Goal: Information Seeking & Learning: Learn about a topic

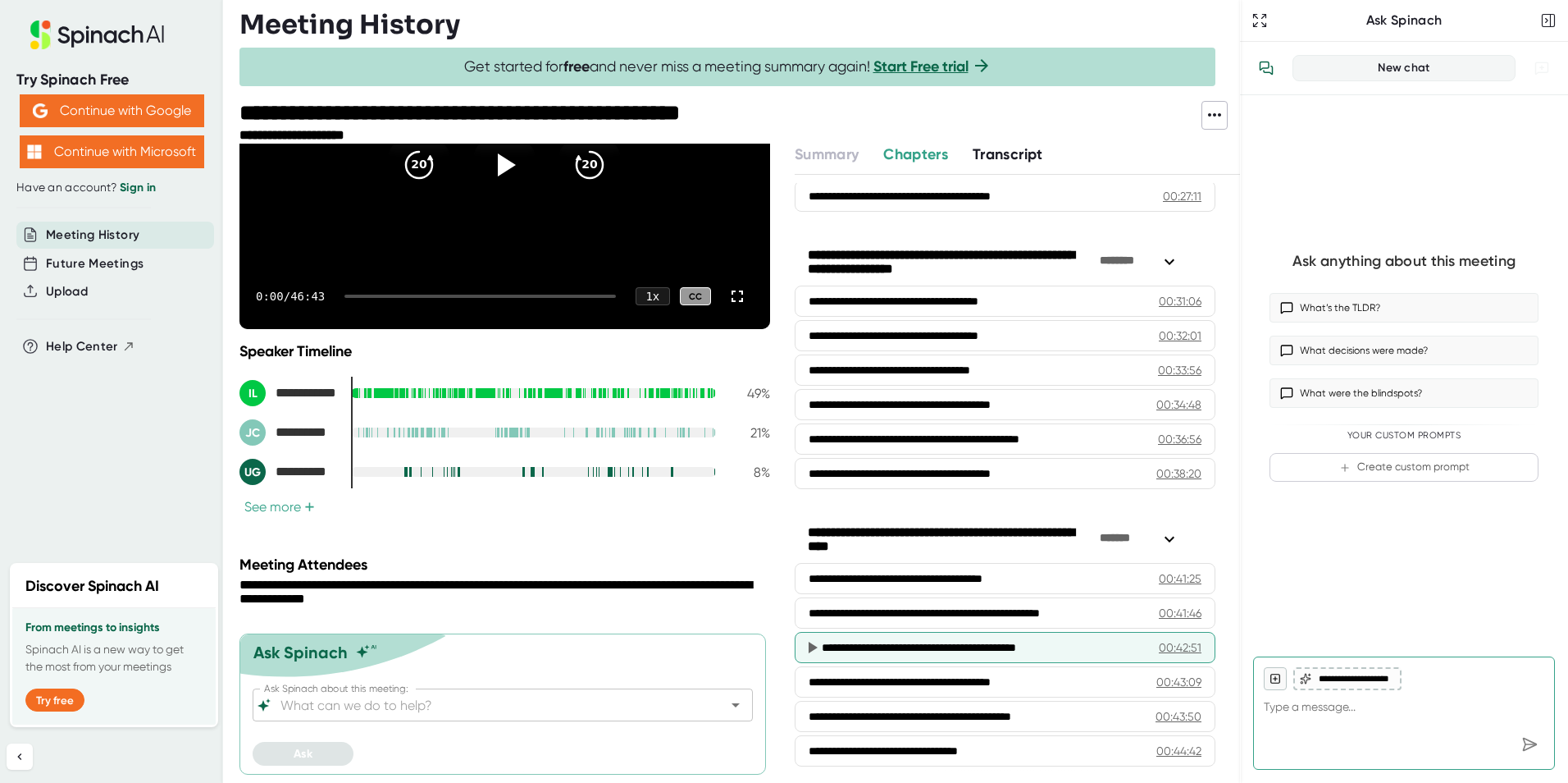
scroll to position [1175, 0]
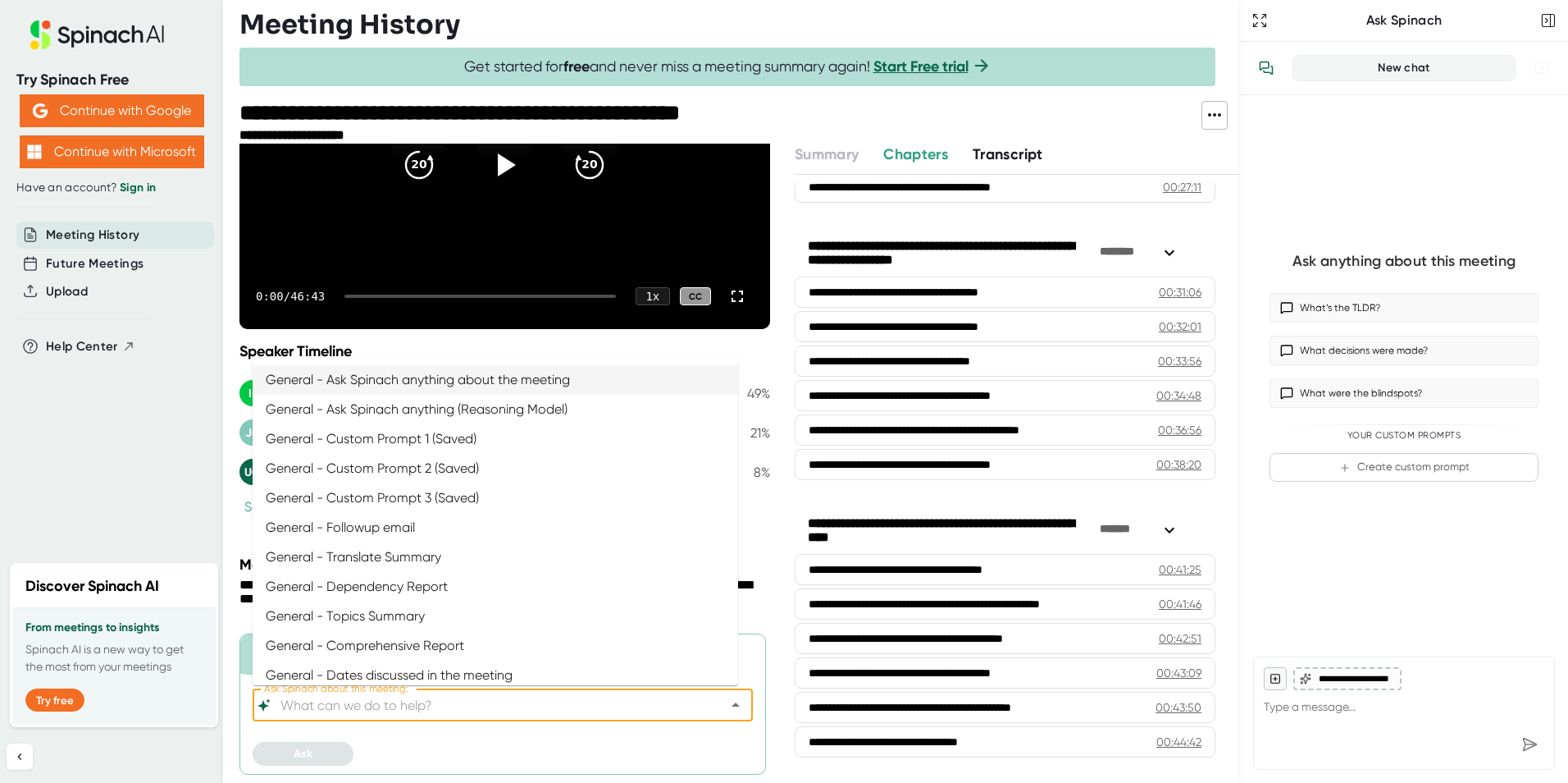
click at [440, 707] on input "Ask Spinach about this meeting:" at bounding box center [488, 705] width 423 height 23
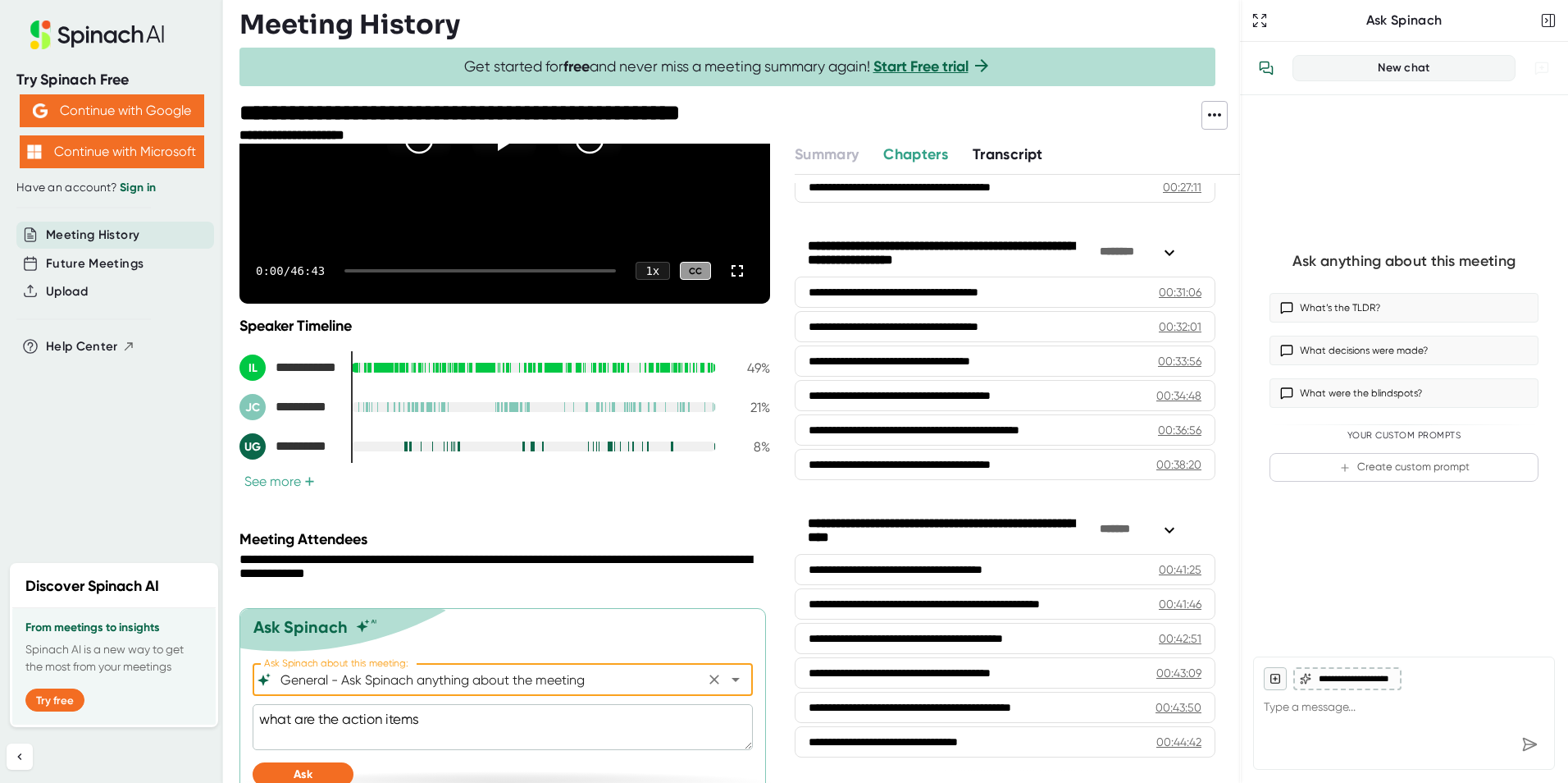
scroll to position [233, 0]
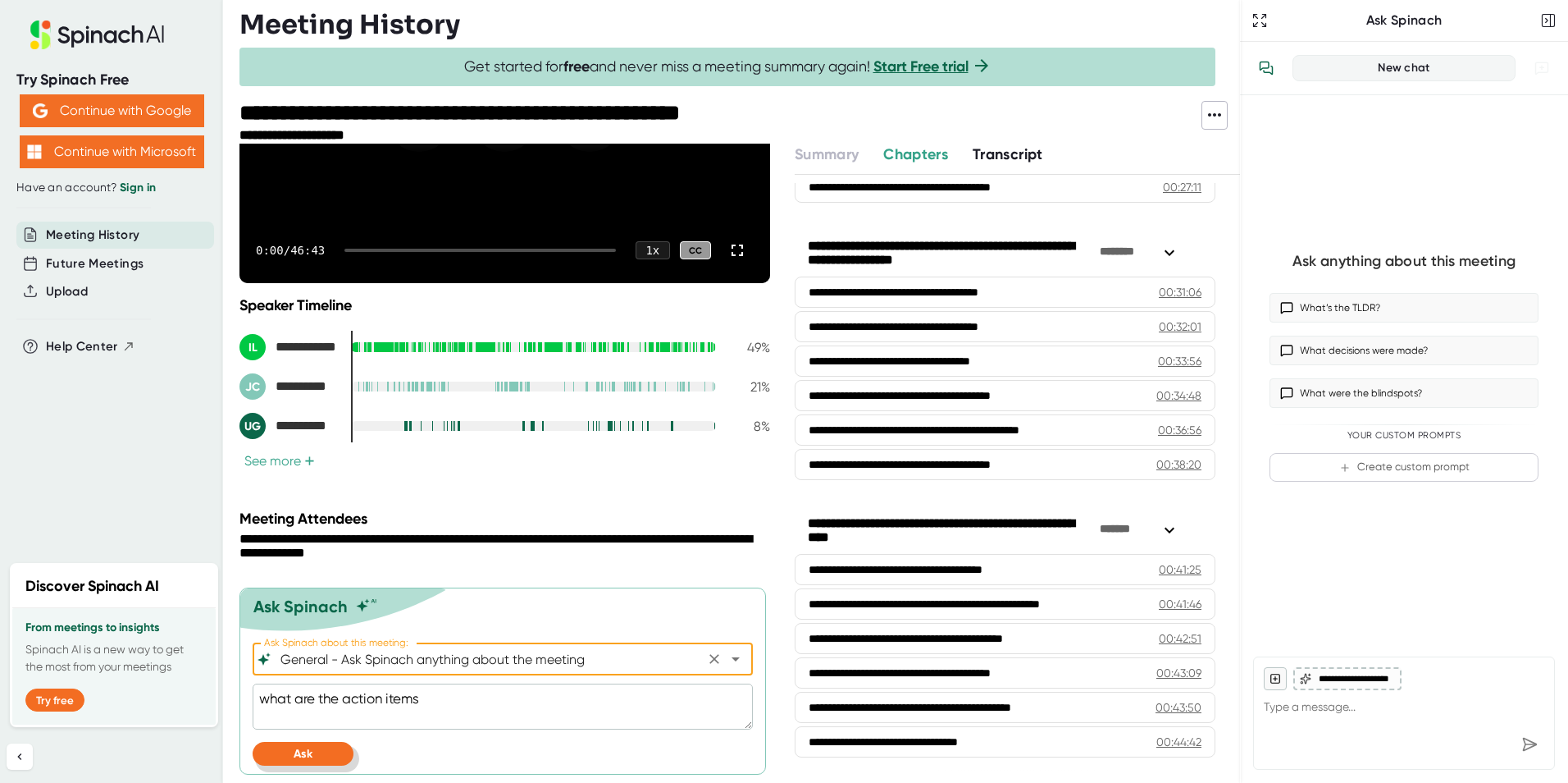
type input "General - Ask Spinach anything about the meeting"
click at [306, 742] on button "Ask" at bounding box center [304, 753] width 101 height 23
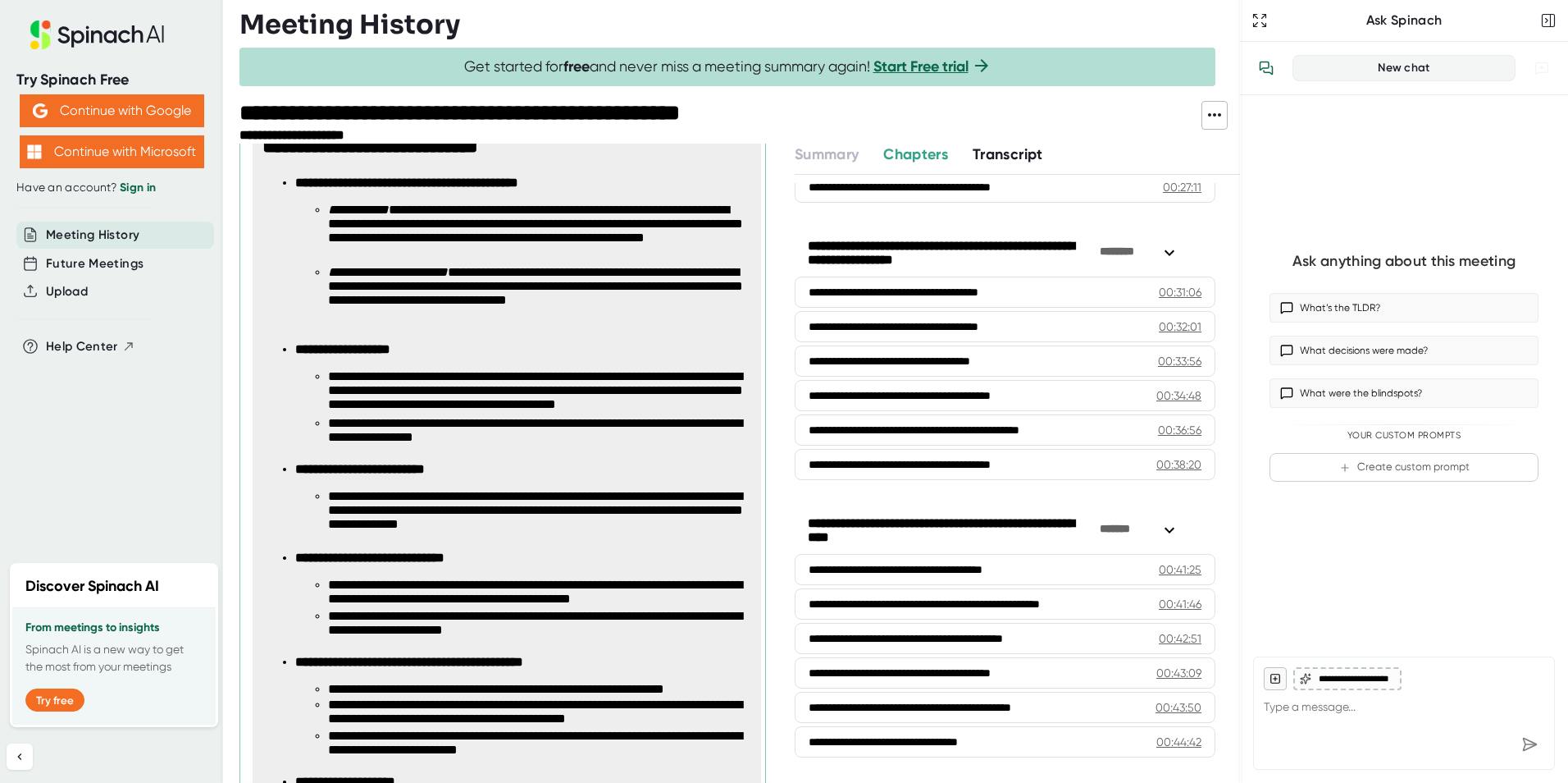
scroll to position [848, 0]
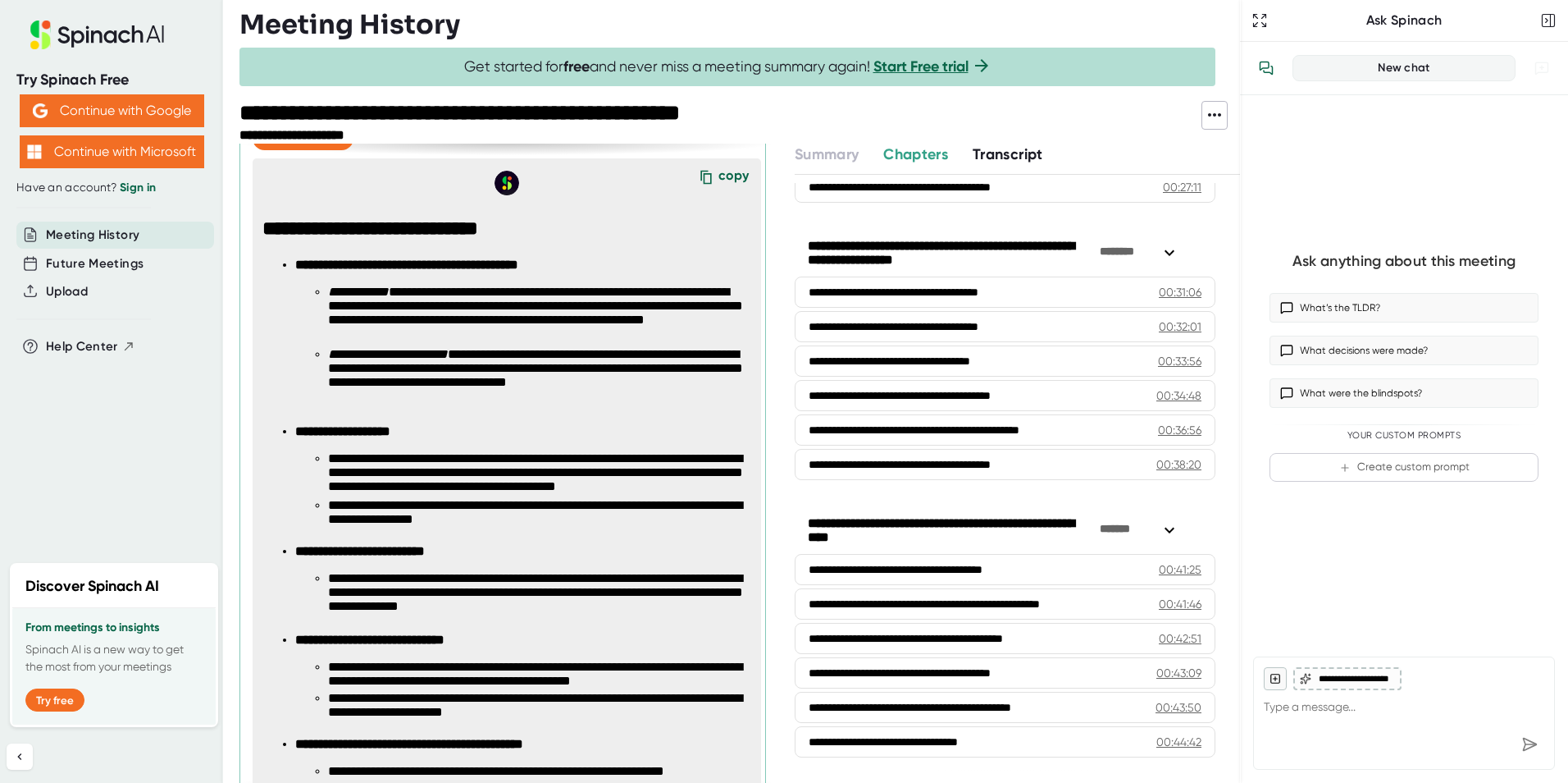
click at [719, 174] on div "copy" at bounding box center [734, 179] width 30 height 23
click at [694, 174] on icon at bounding box center [706, 177] width 24 height 24
type textarea "x"
